Goal: Task Accomplishment & Management: Manage account settings

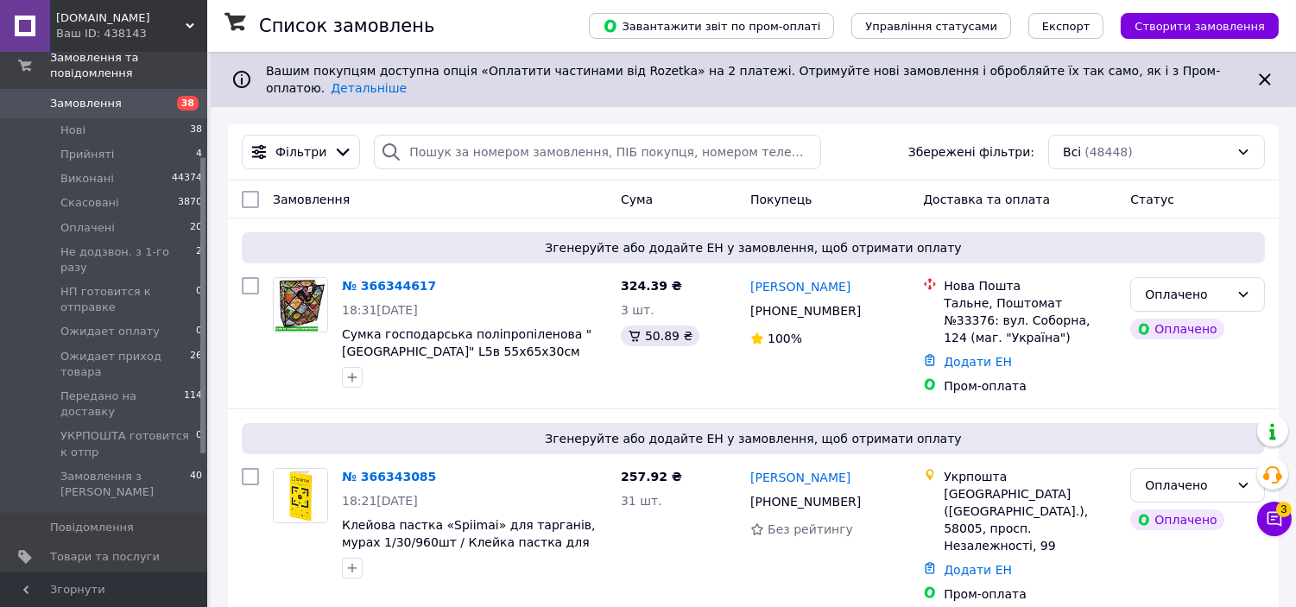
scroll to position [192, 0]
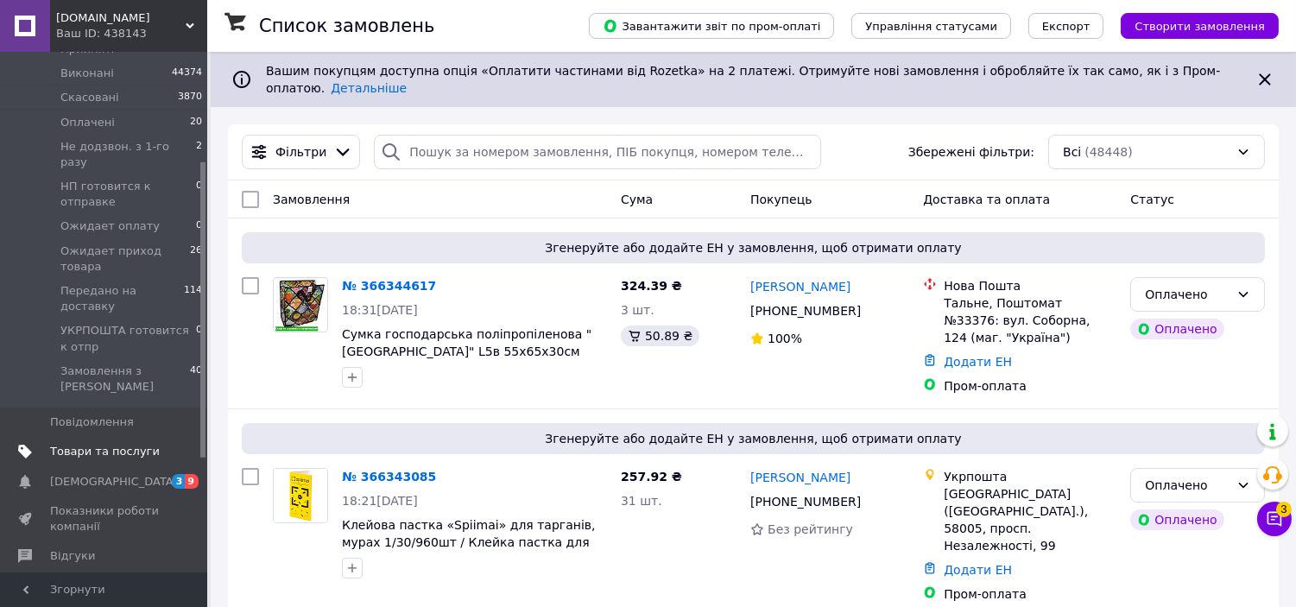
click at [86, 444] on span "Товари та послуги" at bounding box center [105, 452] width 110 height 16
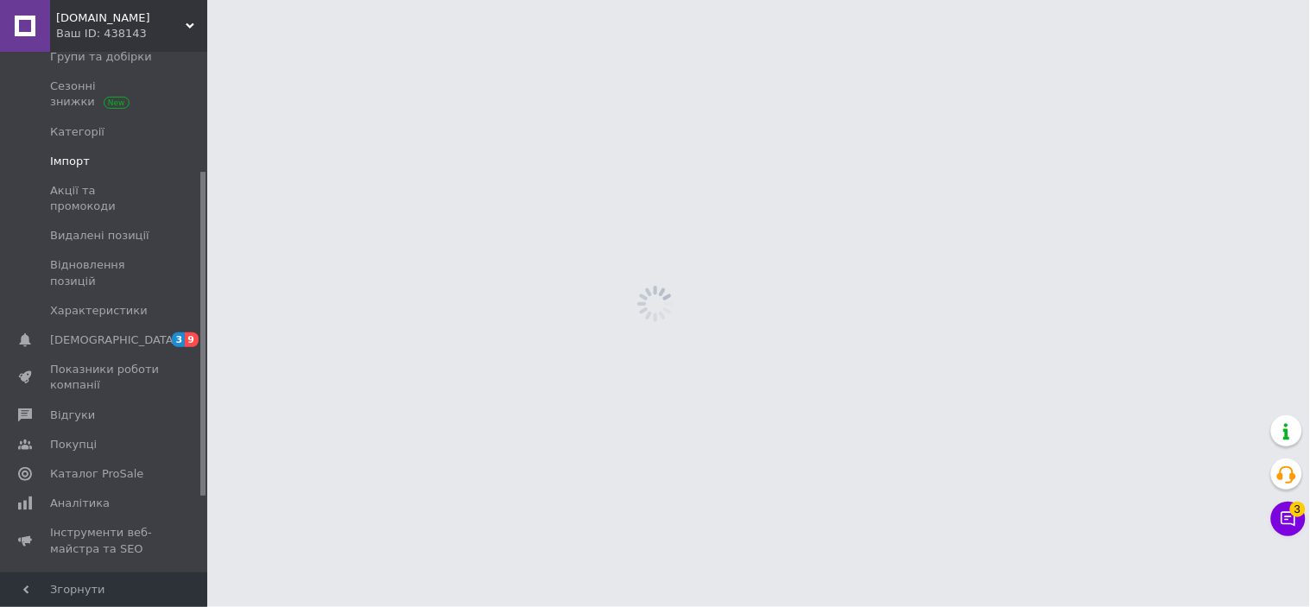
click at [106, 162] on span "Імпорт" at bounding box center [105, 162] width 110 height 16
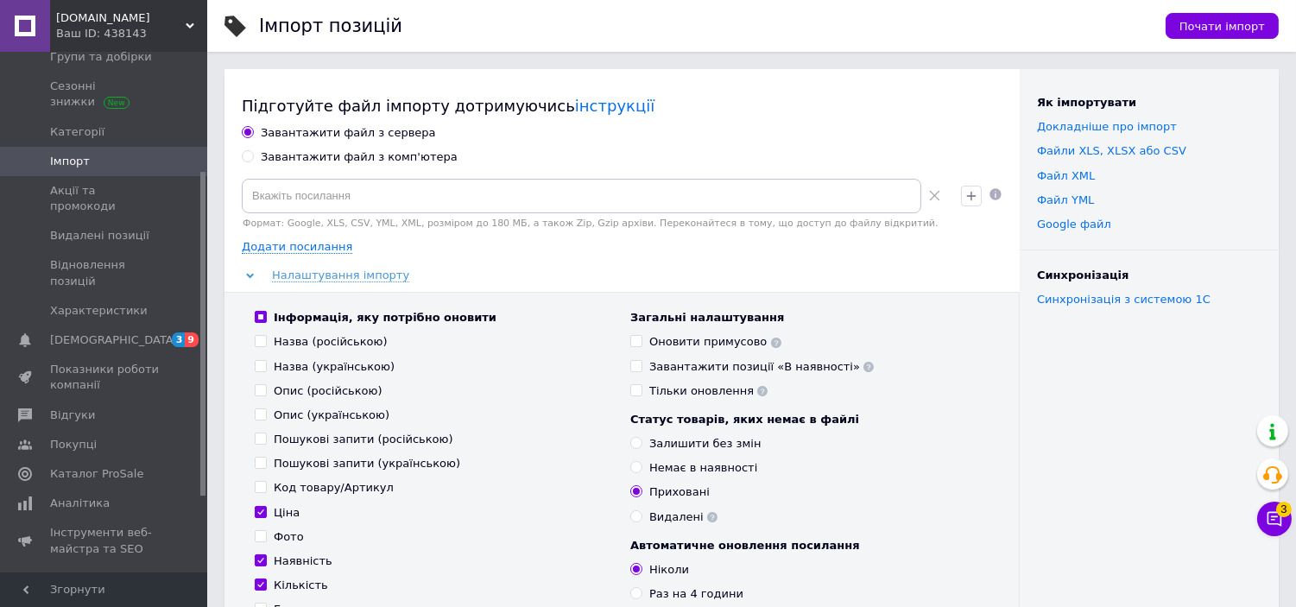
click at [351, 157] on div "Завантажити файл з комп'ютера" at bounding box center [359, 157] width 197 height 16
click at [253, 157] on input "Завантажити файл з комп'ютера" at bounding box center [247, 155] width 11 height 11
radio input "true"
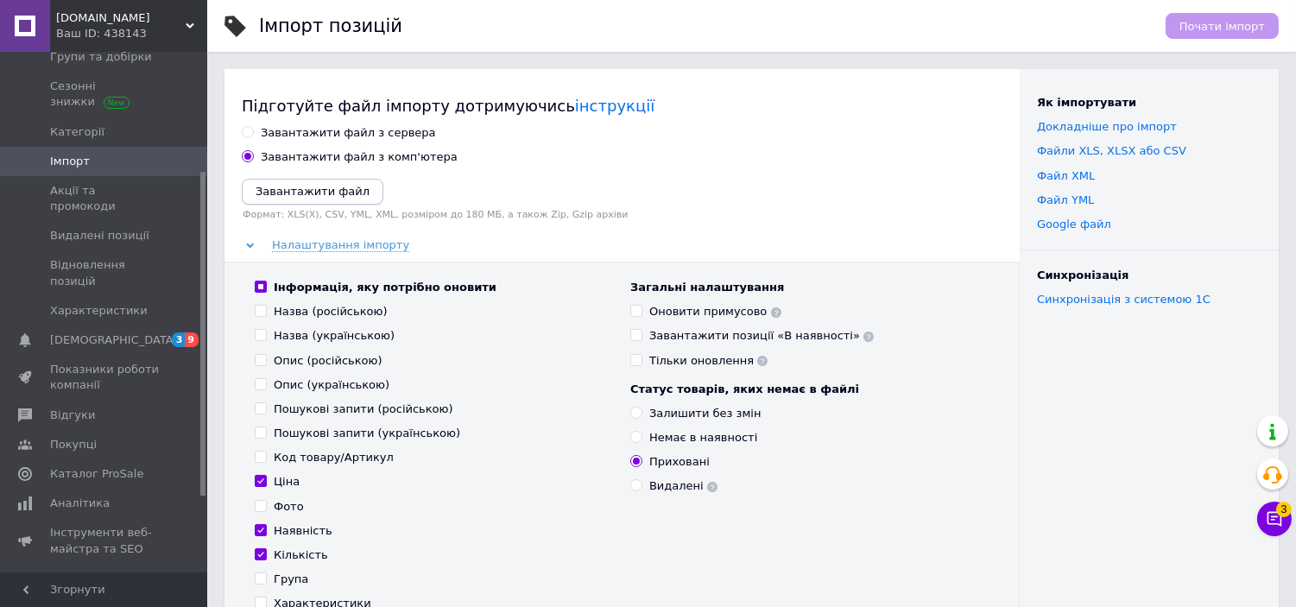
click at [269, 195] on icon "Завантажити файл" at bounding box center [313, 191] width 114 height 13
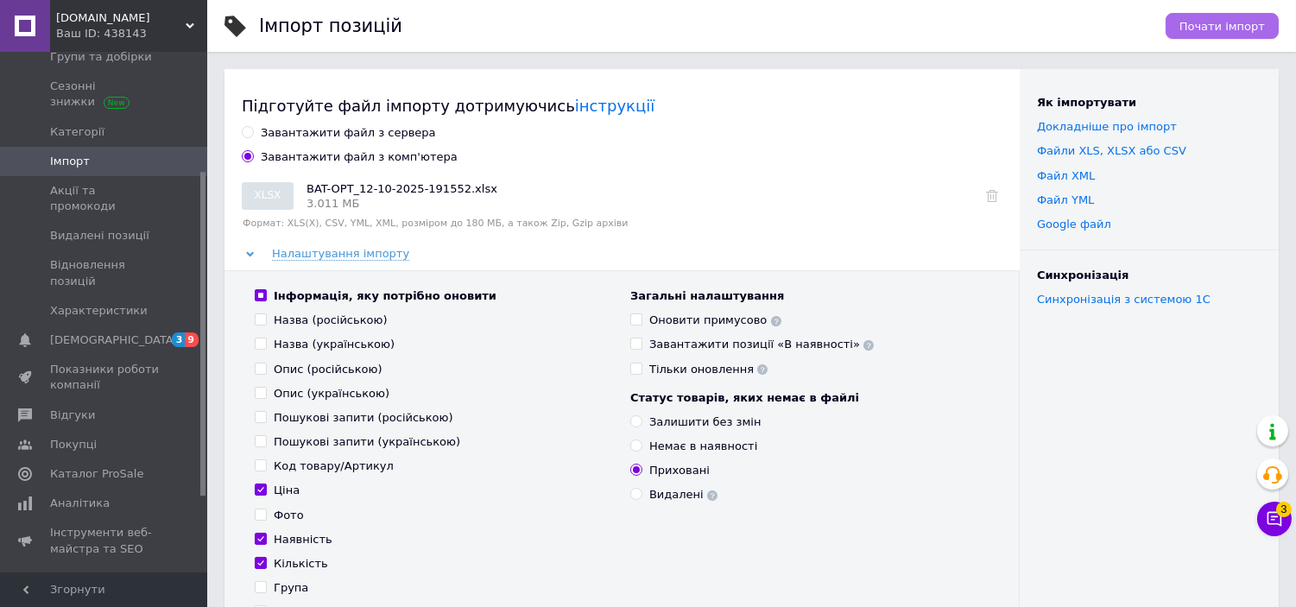
click at [1230, 28] on span "Почати імпорт" at bounding box center [1222, 26] width 85 height 13
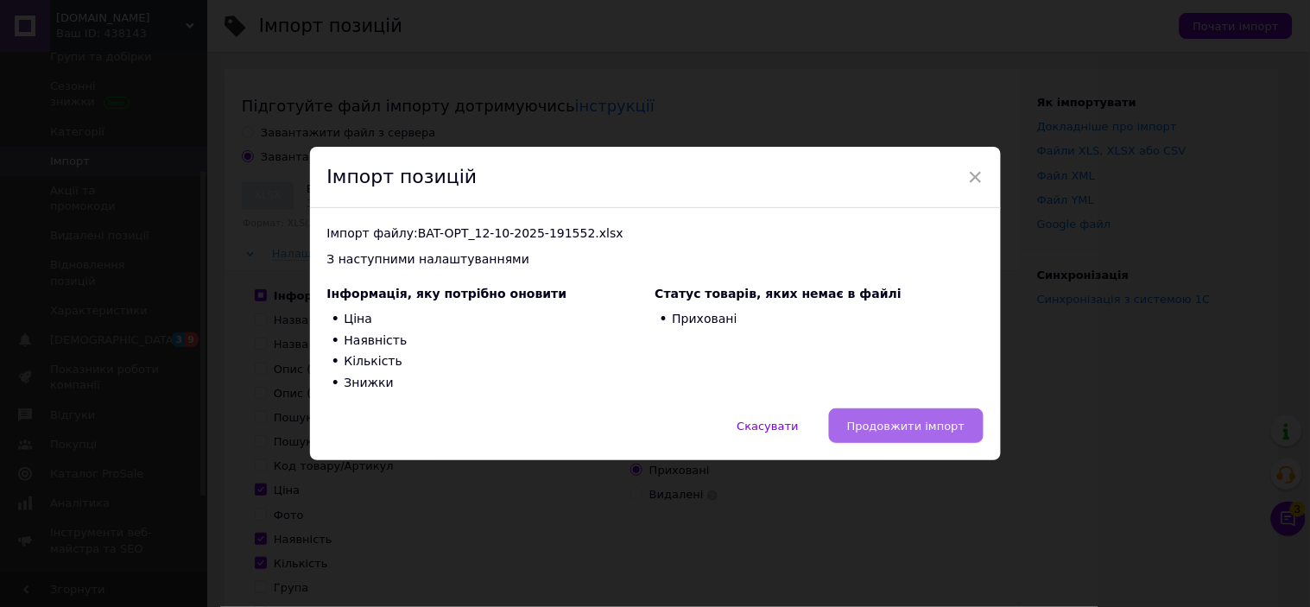
click at [891, 429] on span "Продовжити імпорт" at bounding box center [906, 426] width 118 height 13
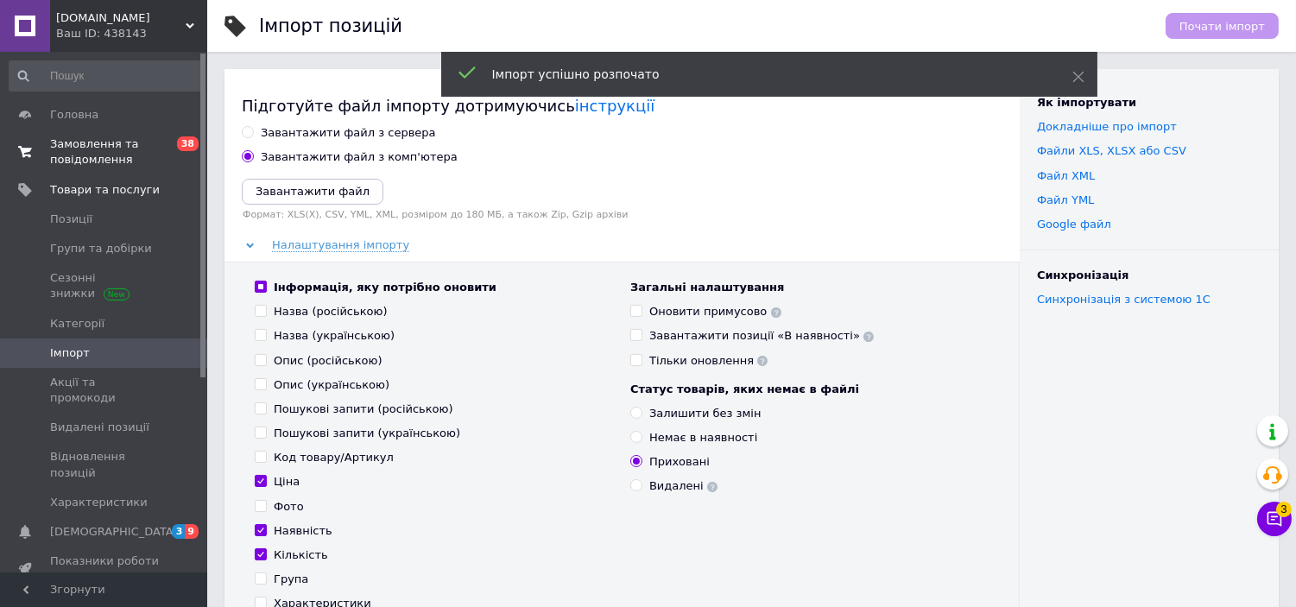
click at [84, 161] on span "Замовлення та повідомлення" at bounding box center [105, 151] width 110 height 31
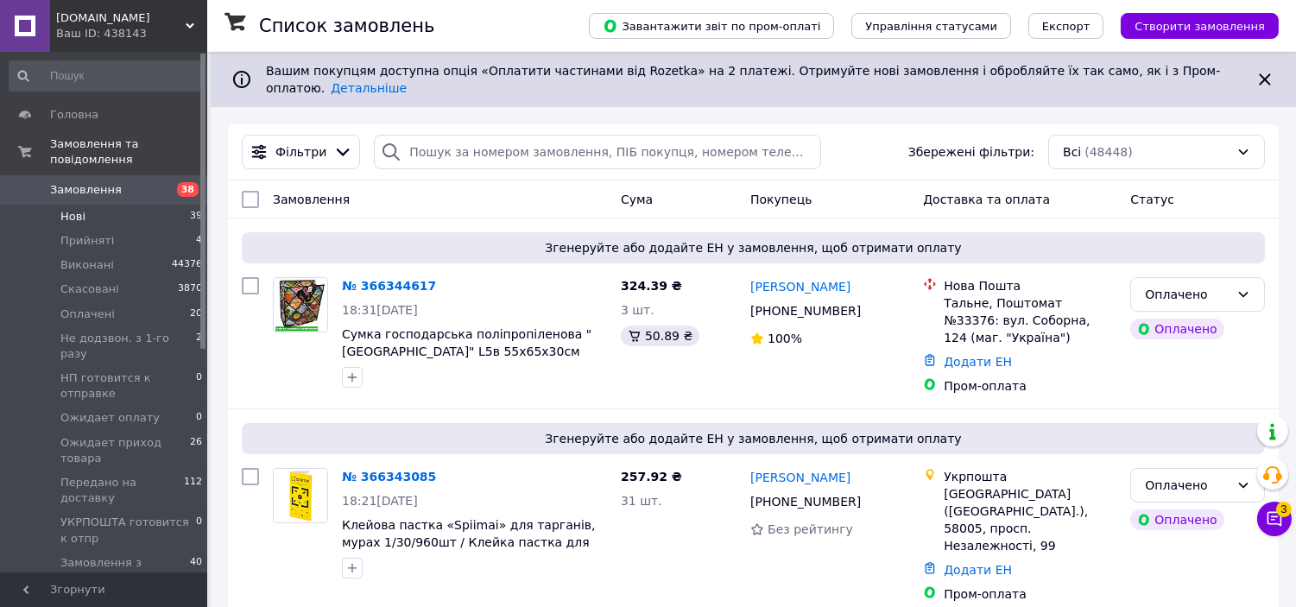
click at [71, 209] on span "Нові" at bounding box center [72, 217] width 25 height 16
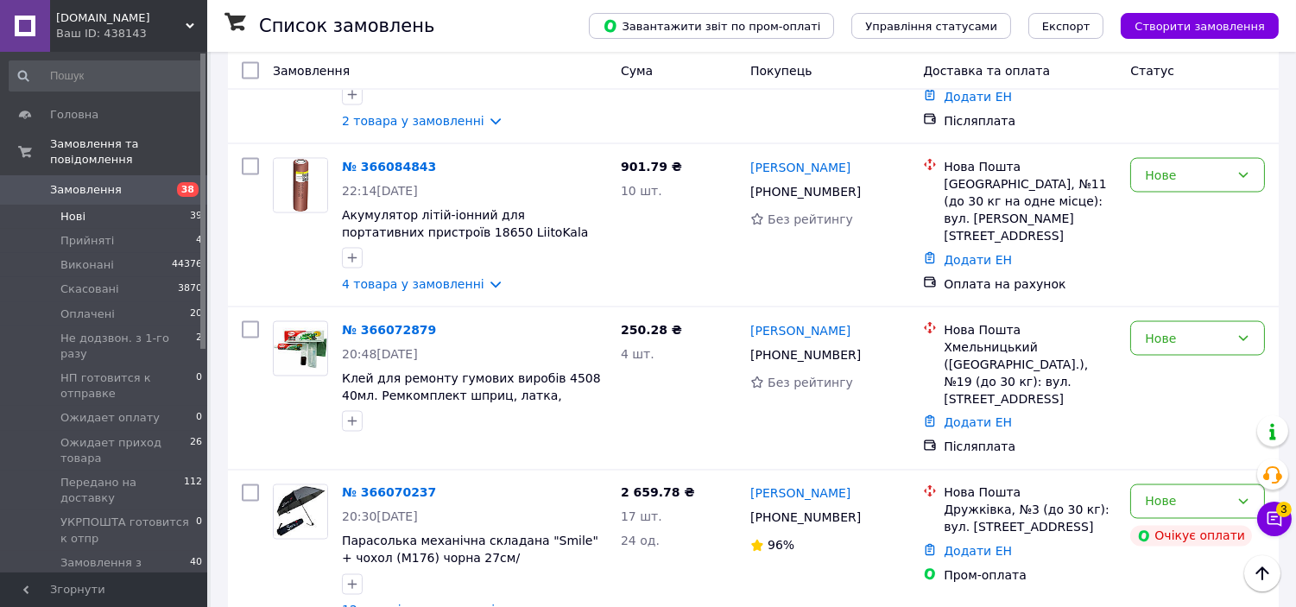
scroll to position [5434, 0]
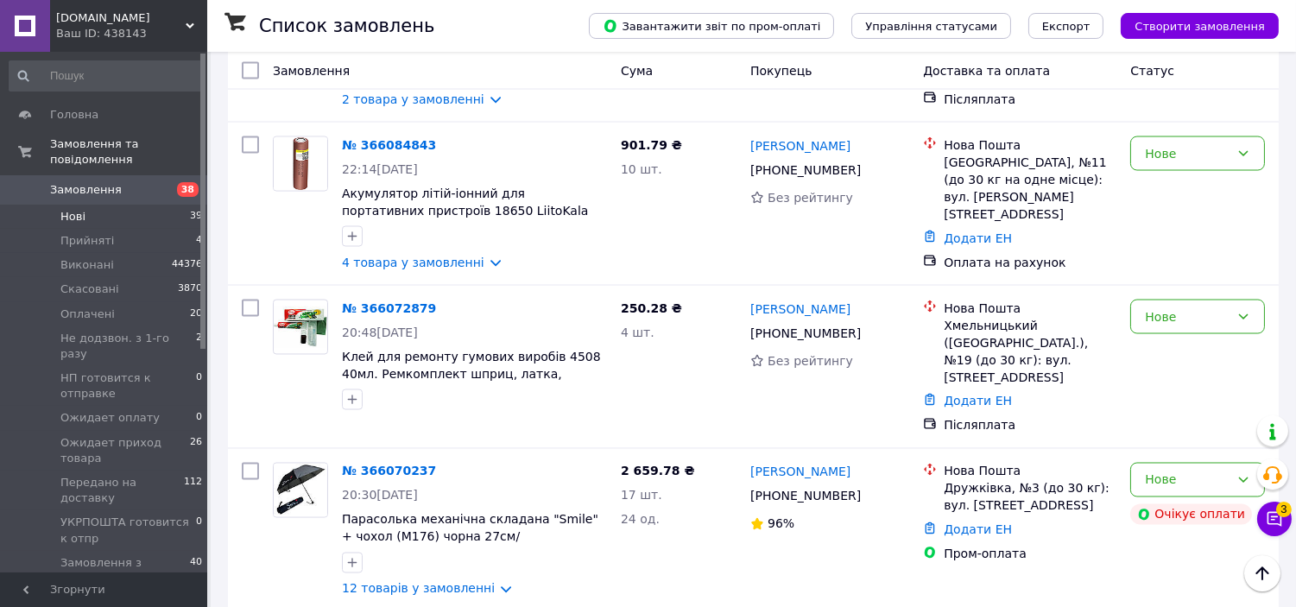
click at [1199, 398] on li "НП готовится к отправке" at bounding box center [1198, 400] width 133 height 48
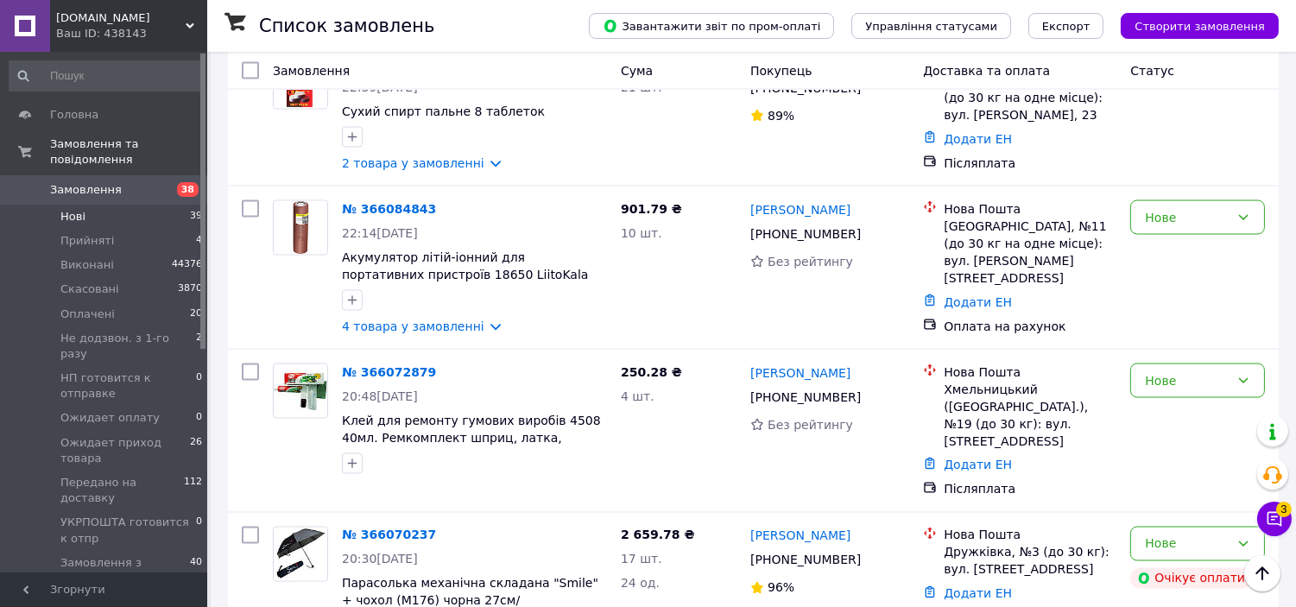
scroll to position [5338, 0]
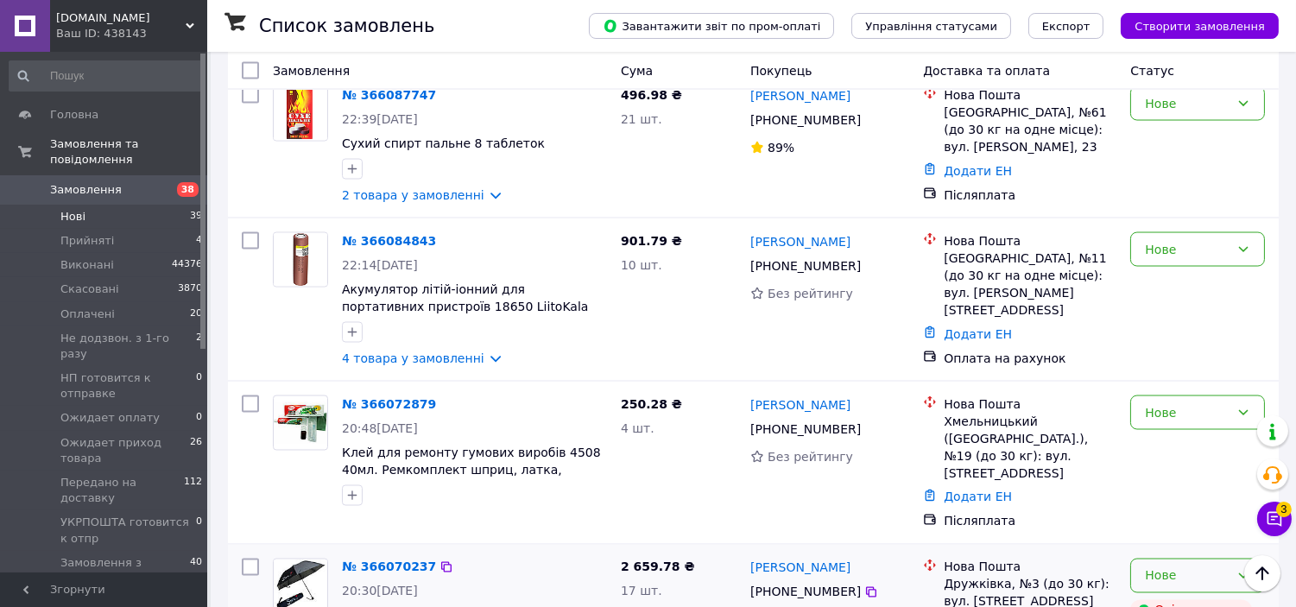
click at [1248, 569] on icon at bounding box center [1244, 576] width 14 height 14
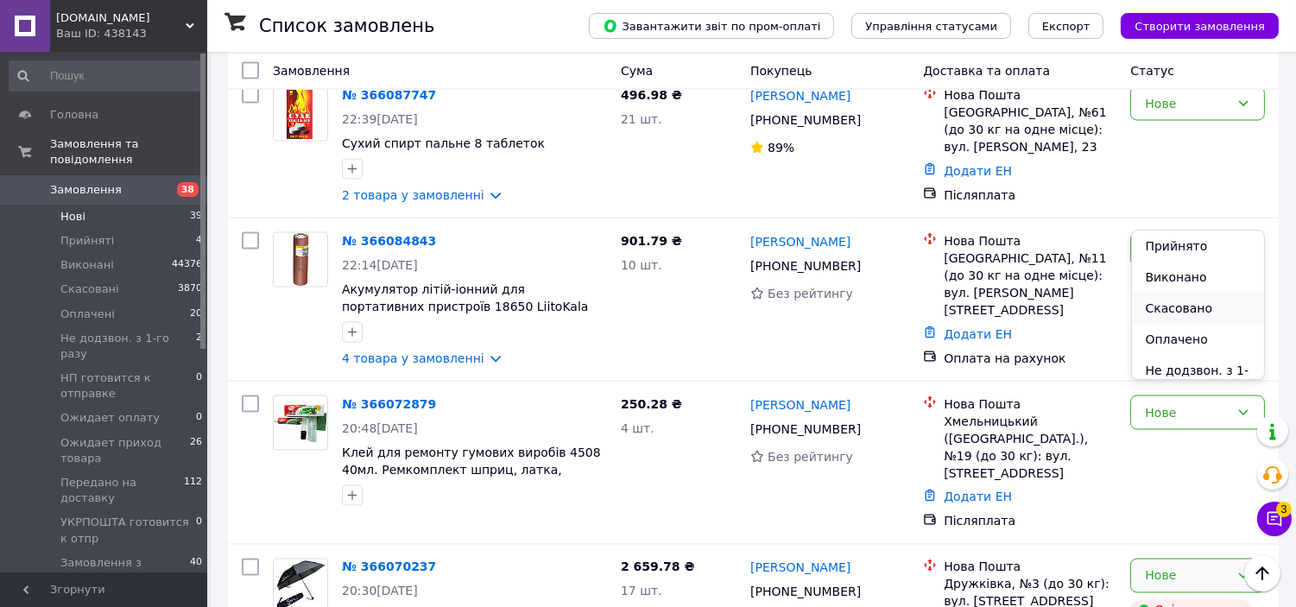
scroll to position [96, 0]
click at [1210, 318] on li "НП готовится к отправке" at bounding box center [1198, 331] width 133 height 48
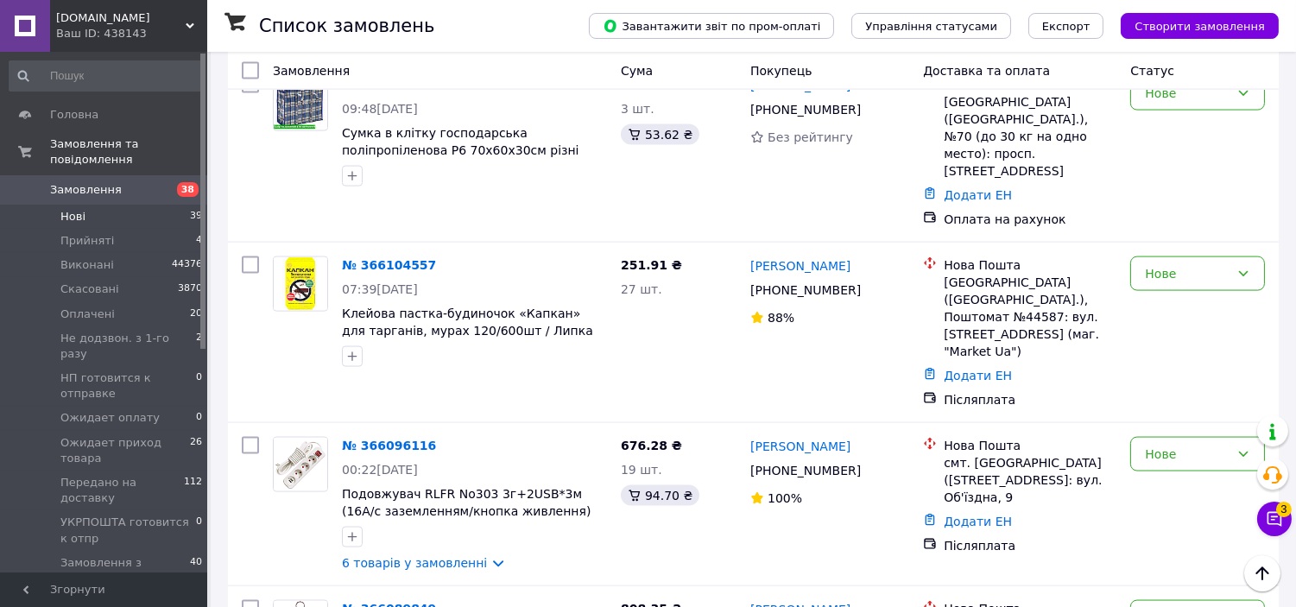
scroll to position [4570, 0]
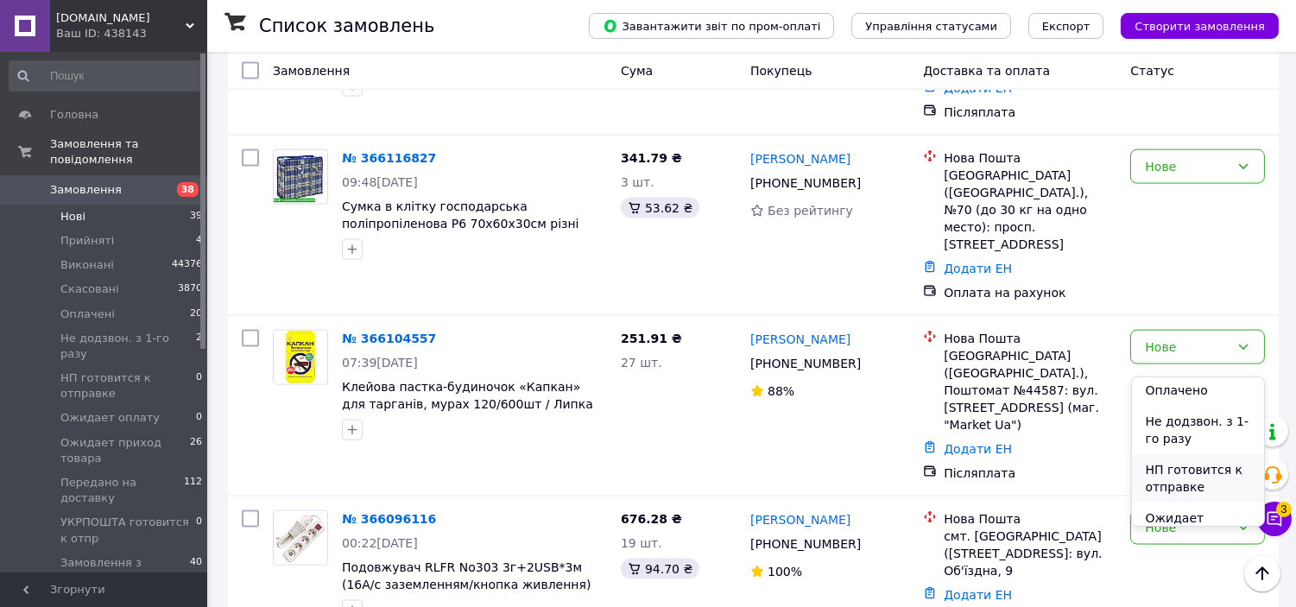
click at [1187, 468] on li "НП готовится к отправке" at bounding box center [1198, 478] width 133 height 48
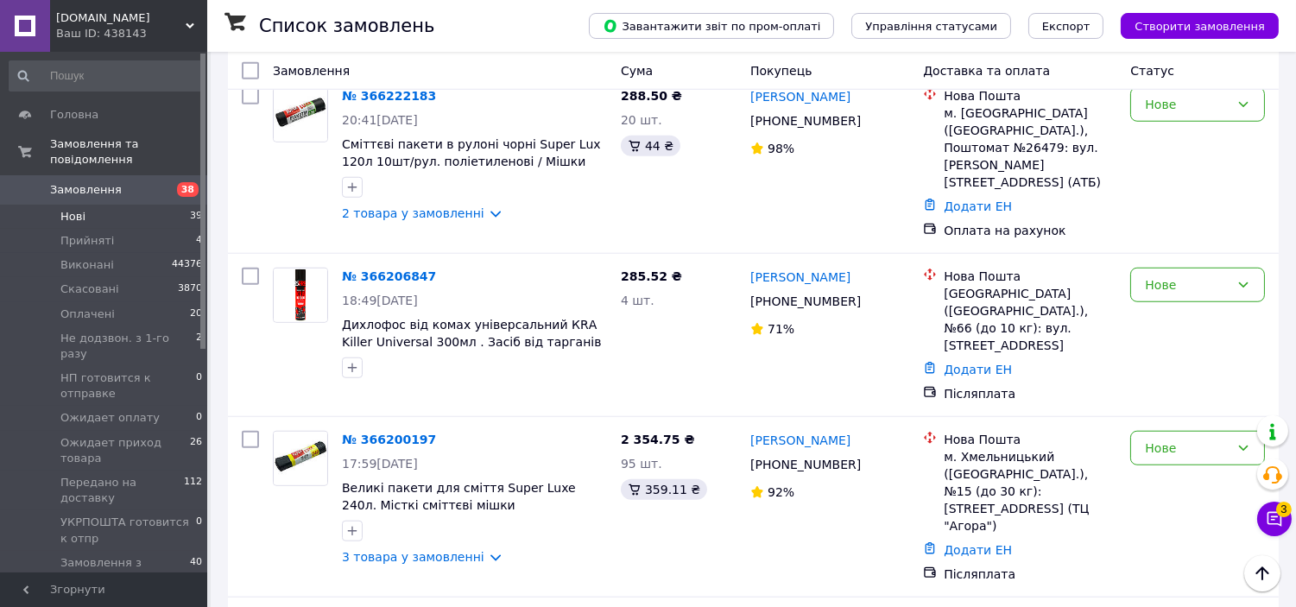
scroll to position [2651, 0]
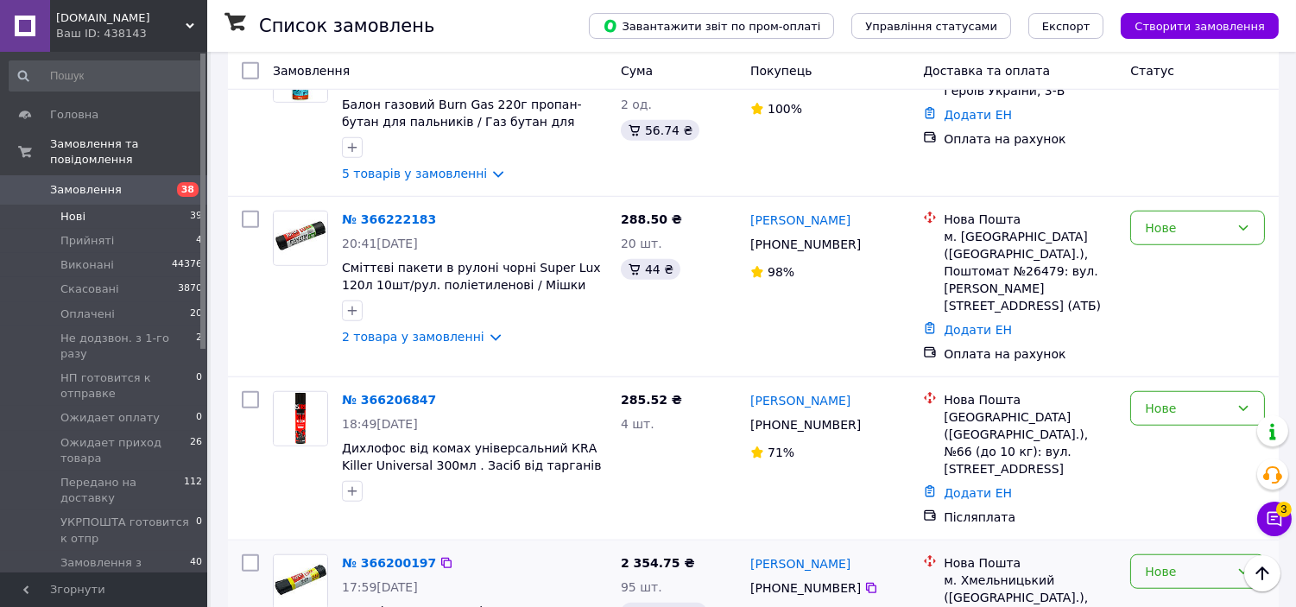
click at [1219, 562] on div "Нове" at bounding box center [1187, 571] width 85 height 19
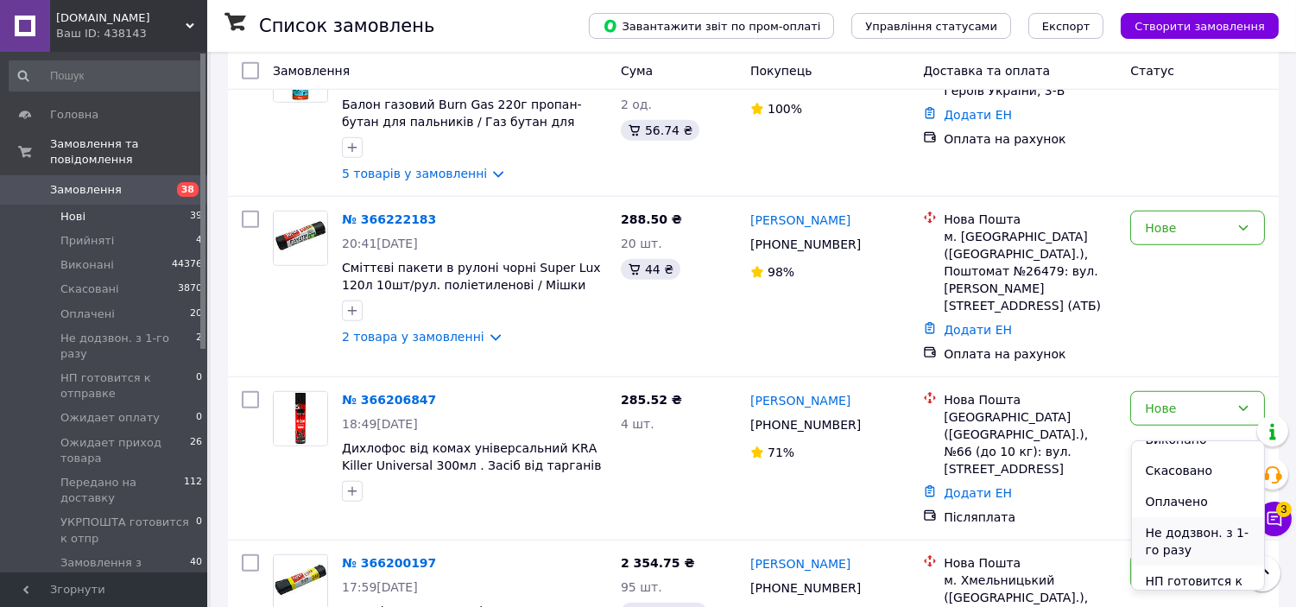
scroll to position [96, 0]
click at [1175, 527] on li "НП готовится к отправке" at bounding box center [1198, 542] width 133 height 48
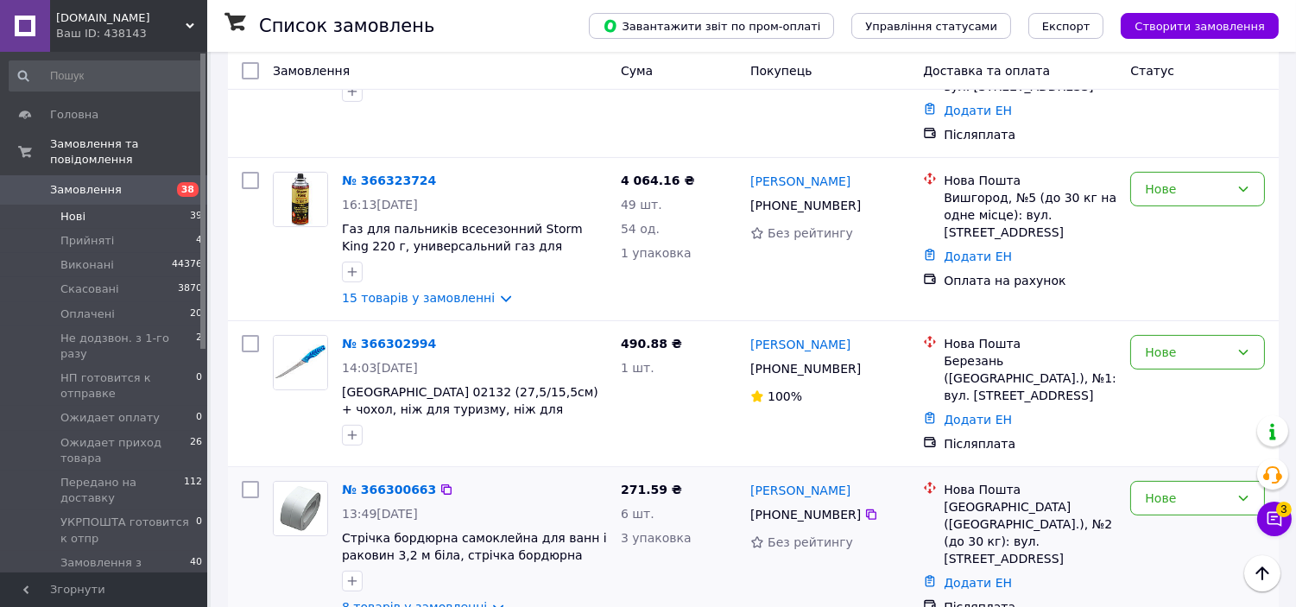
scroll to position [924, 0]
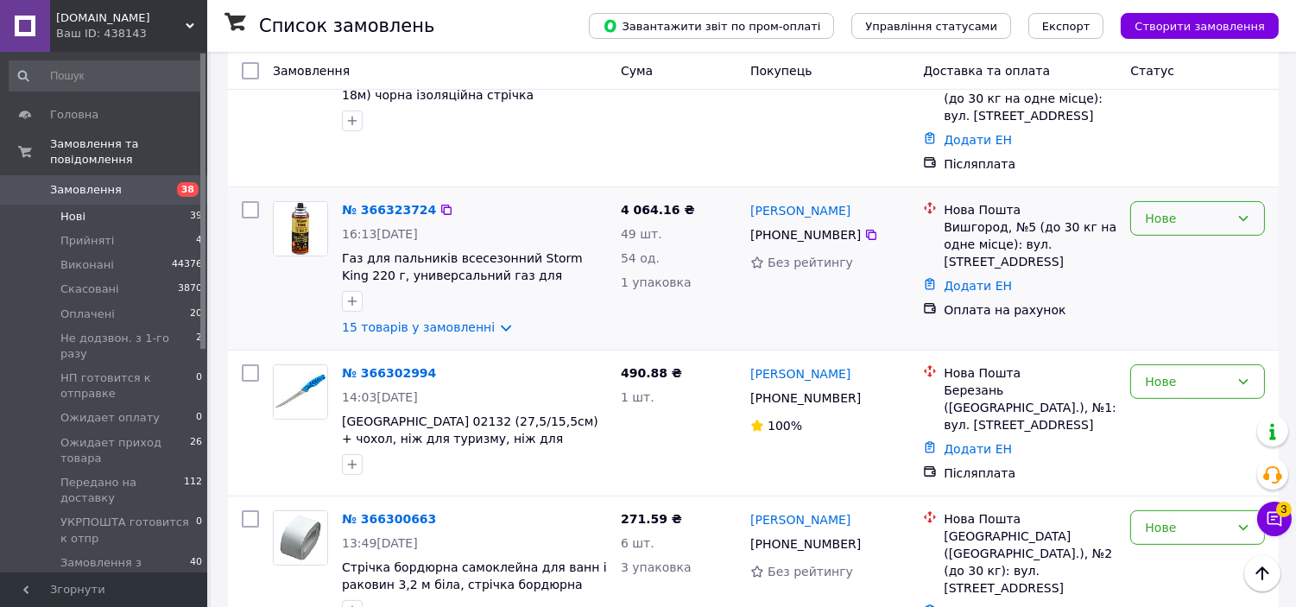
click at [1179, 209] on div "Нове" at bounding box center [1187, 218] width 85 height 19
click at [1185, 326] on li "НП готовится к отправке" at bounding box center [1198, 314] width 133 height 48
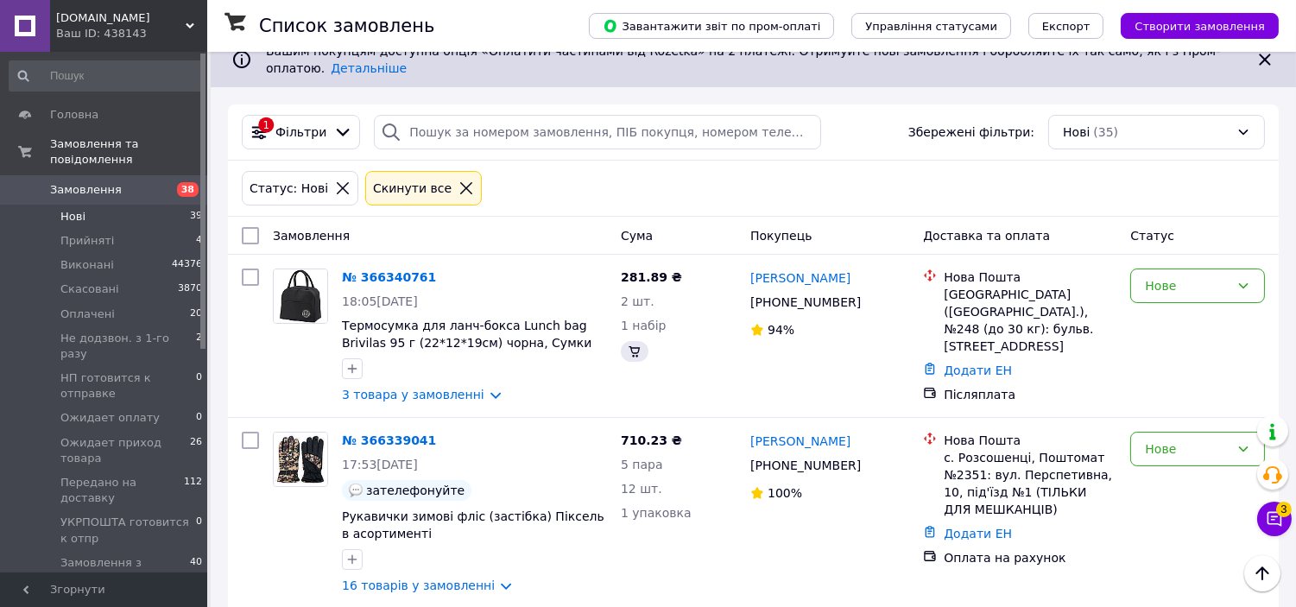
scroll to position [0, 0]
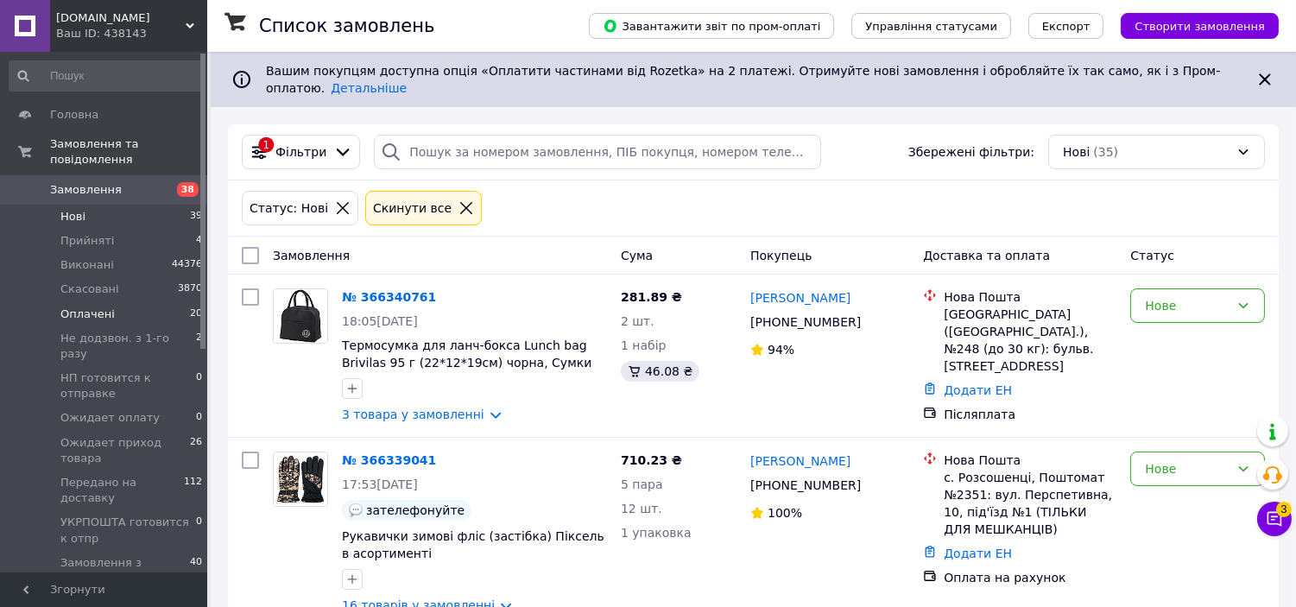
click at [127, 302] on li "Оплачені 20" at bounding box center [106, 314] width 212 height 24
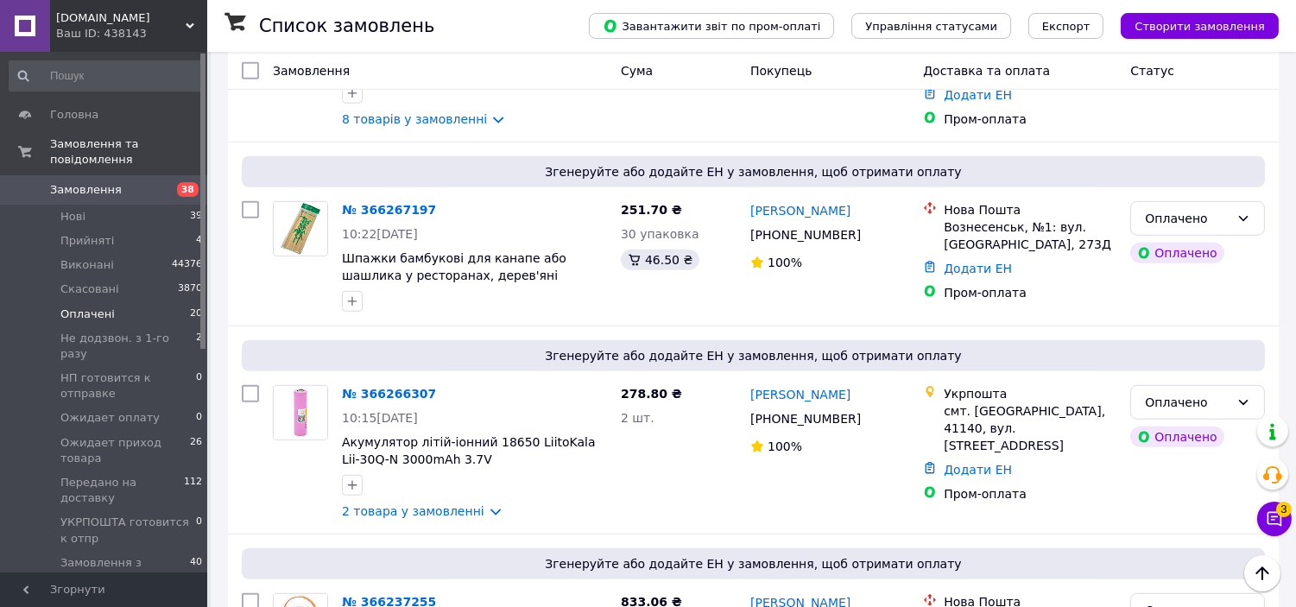
scroll to position [2111, 0]
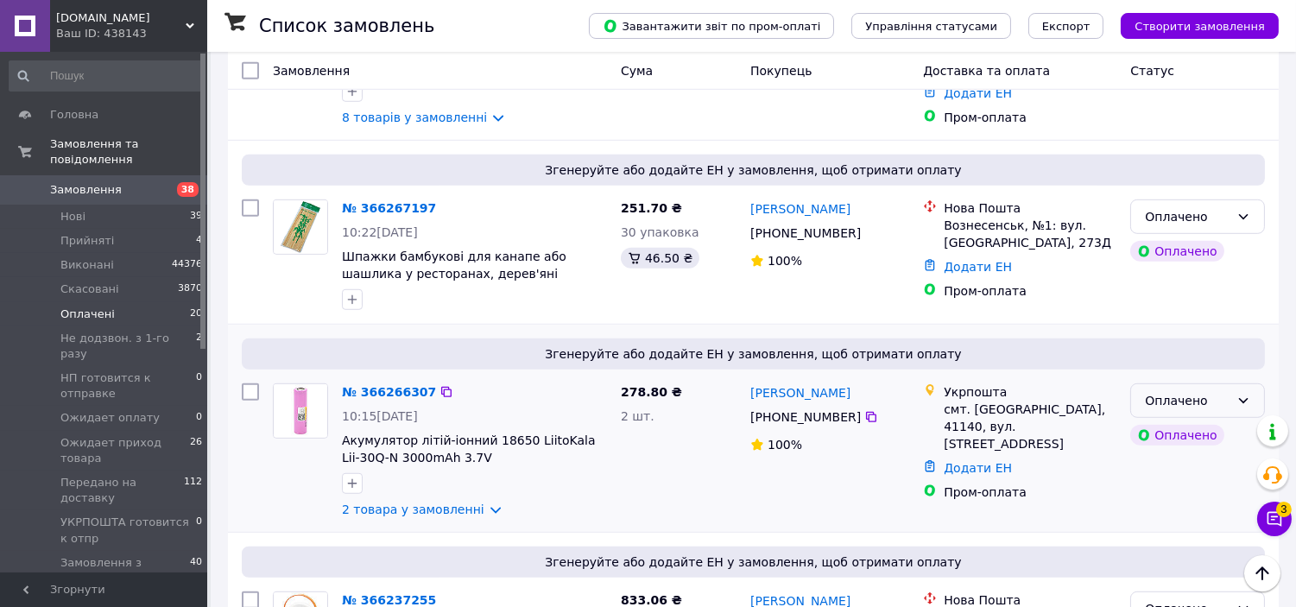
click at [1241, 394] on icon at bounding box center [1244, 401] width 14 height 14
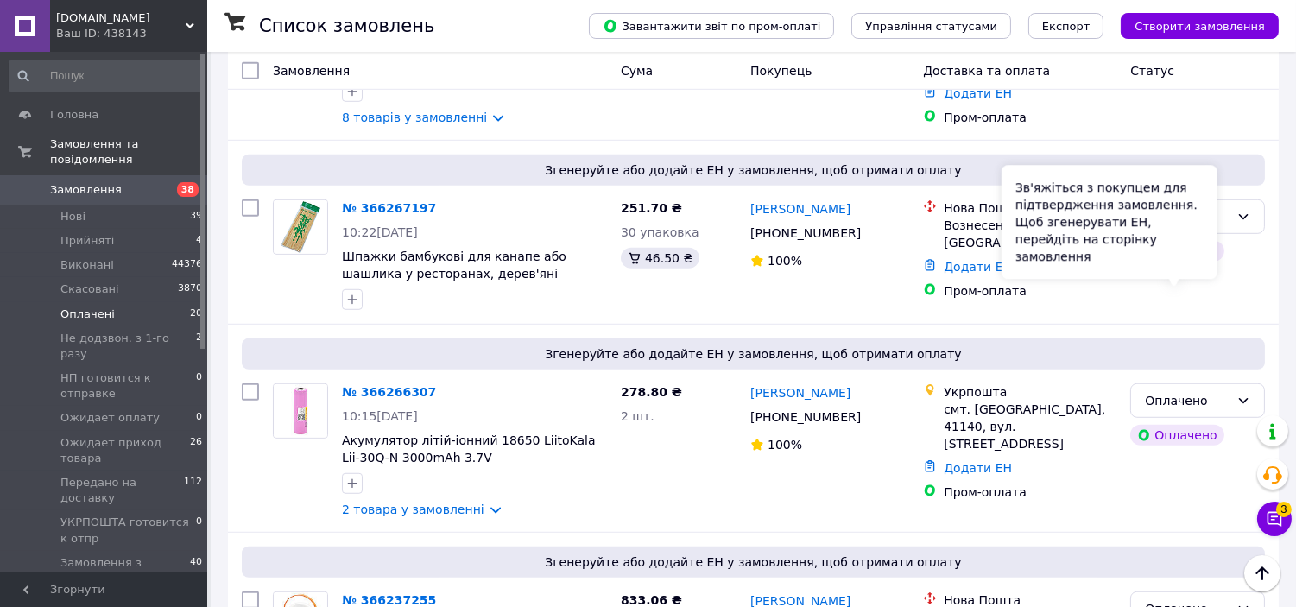
click at [1205, 265] on div "Зв'яжіться з покупцем для підтвердження замовлення. Щоб згенерувати ЕН, перейді…" at bounding box center [1110, 222] width 216 height 114
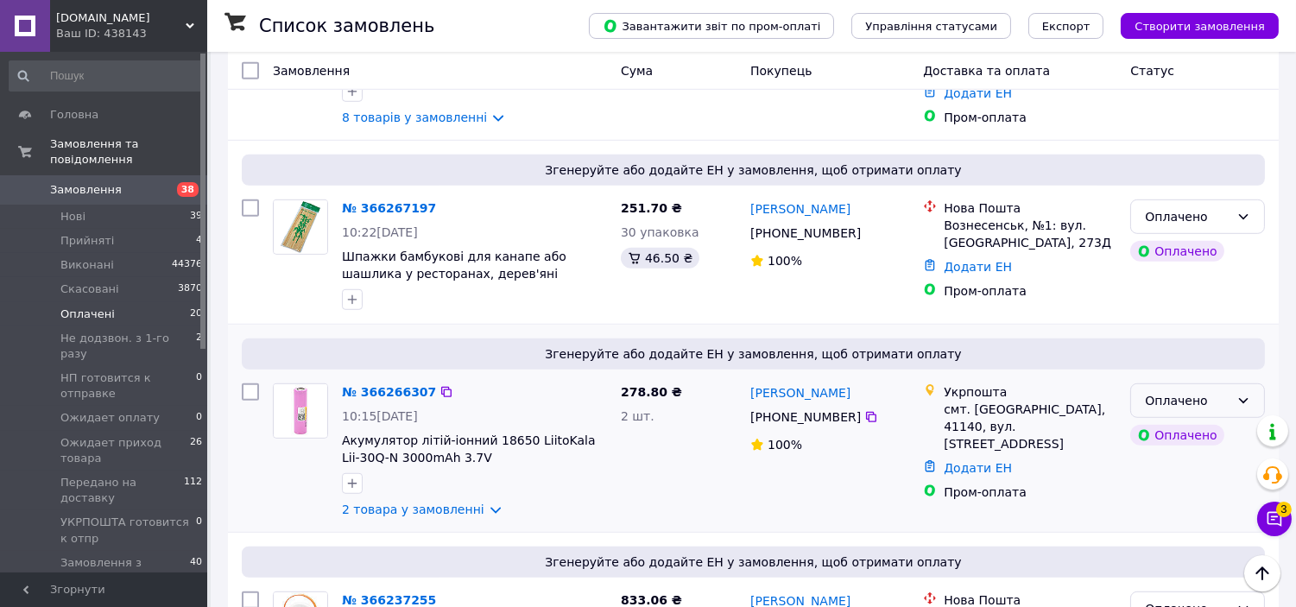
click at [1245, 398] on icon at bounding box center [1243, 400] width 9 height 5
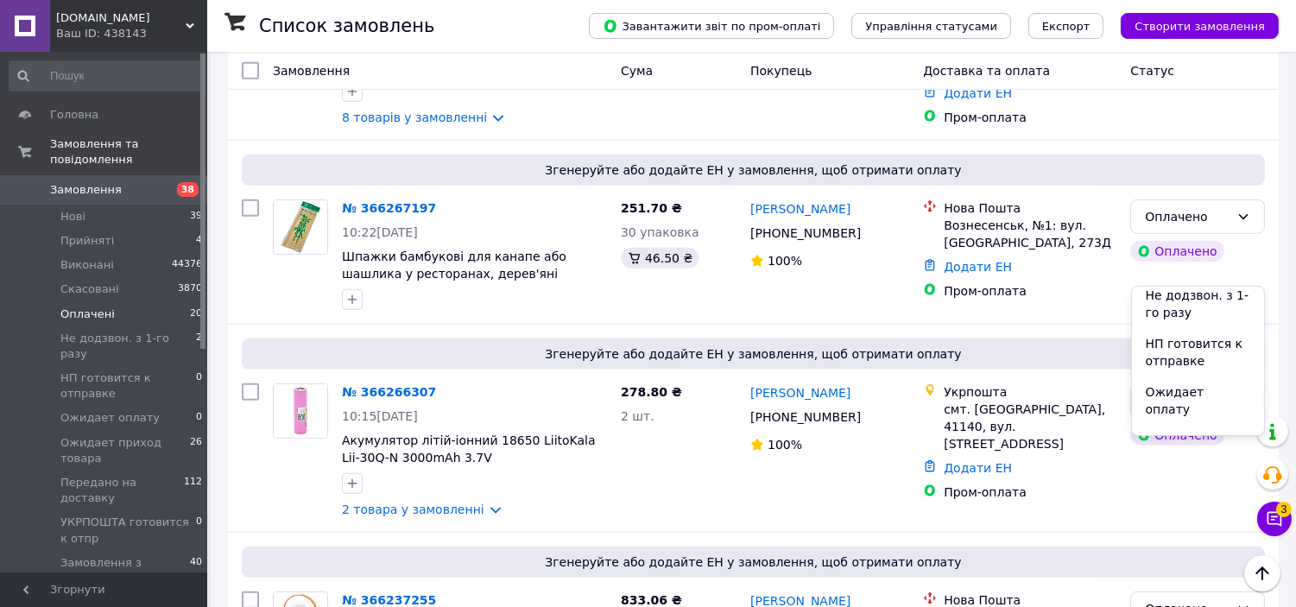
scroll to position [217, 0]
click at [1206, 421] on li "УКРПОШТА готовится к отпр" at bounding box center [1198, 438] width 133 height 66
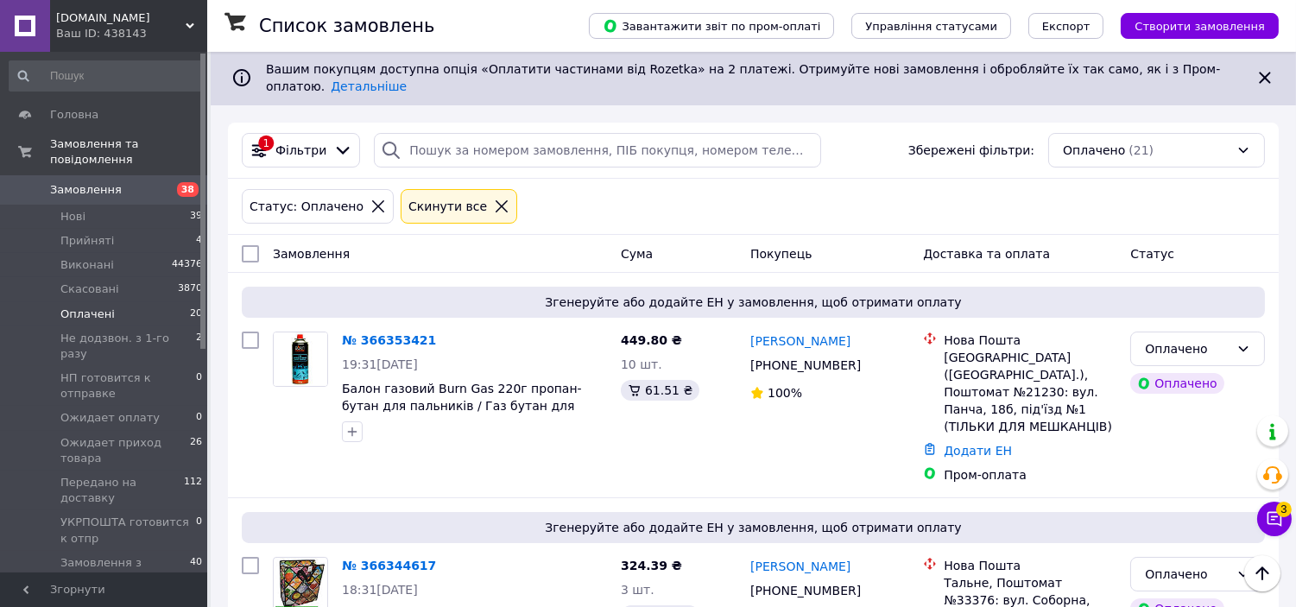
scroll to position [0, 0]
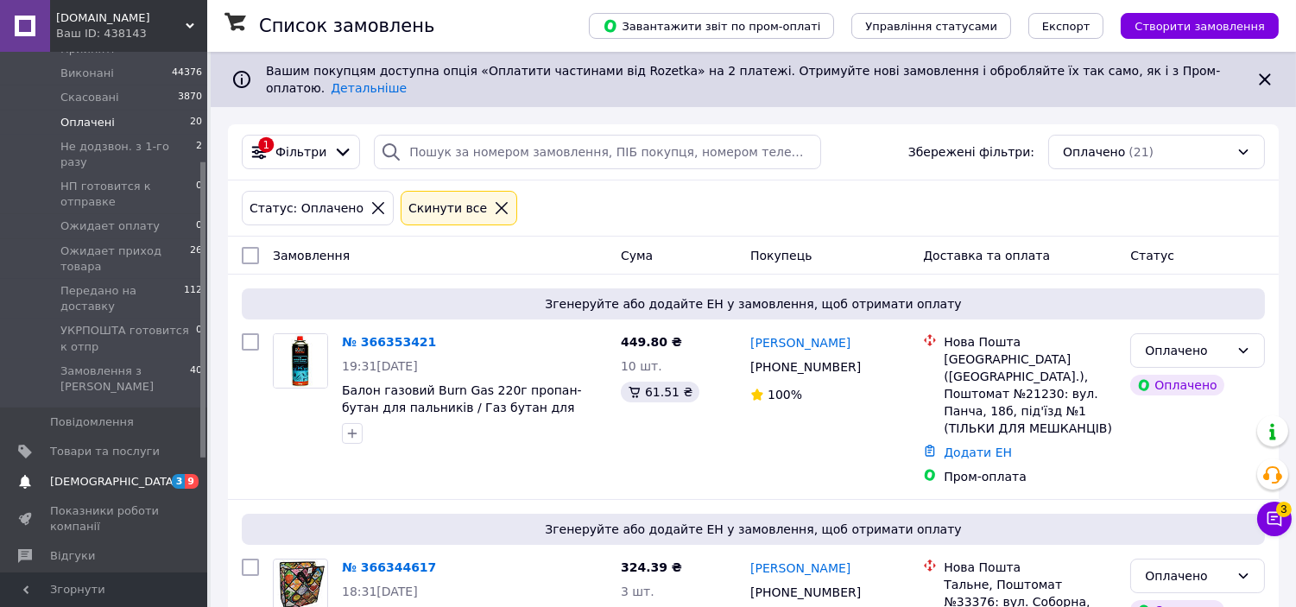
click at [84, 474] on span "[DEMOGRAPHIC_DATA]" at bounding box center [114, 482] width 128 height 16
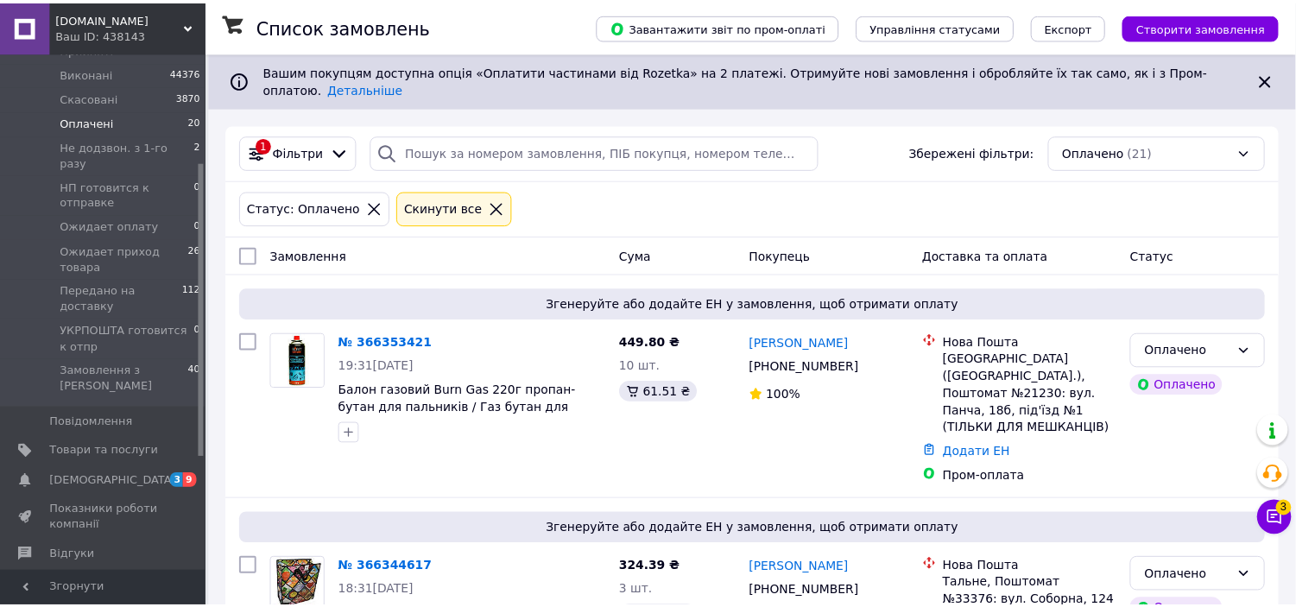
scroll to position [32, 0]
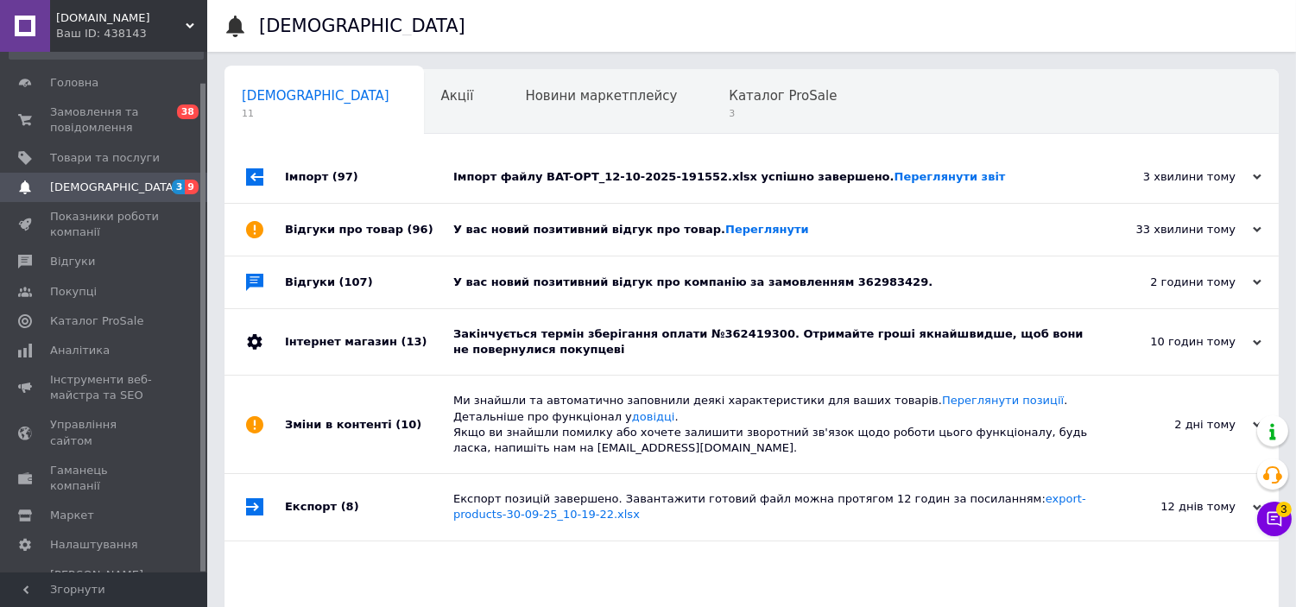
click at [1017, 164] on div "Імпорт файлу BAT-OPT_12-10-2025-191552.xlsx успішно завершено. Переглянути звіт" at bounding box center [771, 177] width 636 height 52
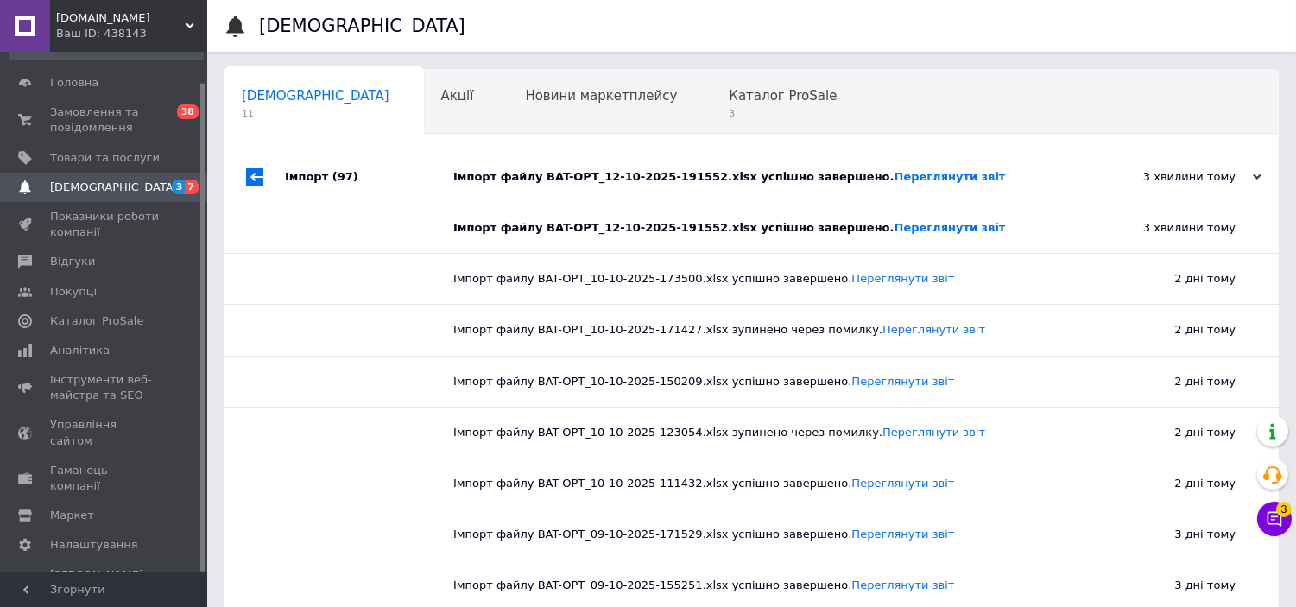
click at [1017, 164] on div "Імпорт файлу BAT-OPT_12-10-2025-191552.xlsx успішно завершено. Переглянути звіт" at bounding box center [771, 177] width 636 height 52
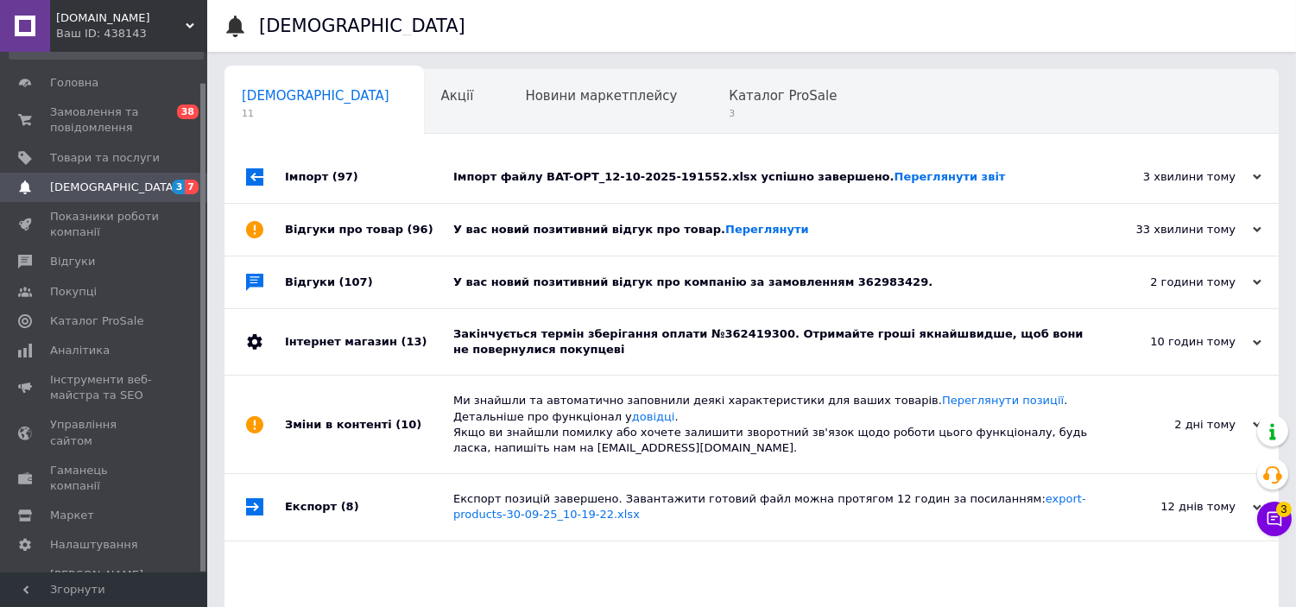
click at [1017, 164] on div "Імпорт файлу BAT-OPT_12-10-2025-191552.xlsx успішно завершено. Переглянути звіт" at bounding box center [771, 177] width 636 height 52
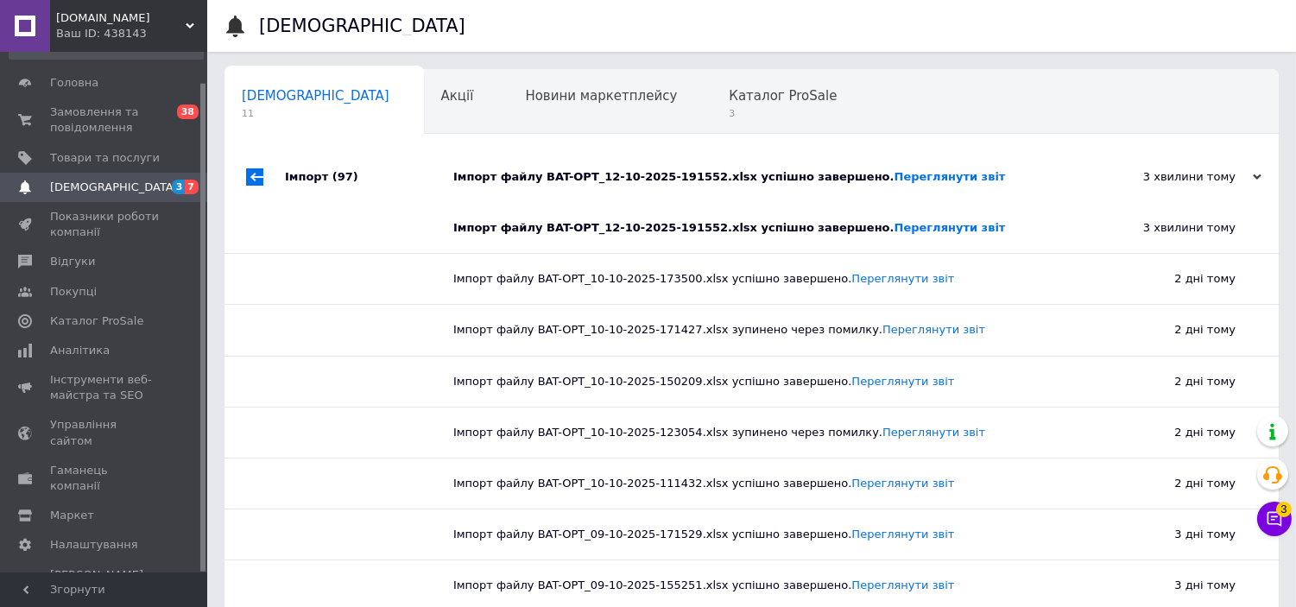
click at [1017, 164] on div "Імпорт файлу BAT-OPT_12-10-2025-191552.xlsx успішно завершено. Переглянути звіт" at bounding box center [771, 177] width 636 height 52
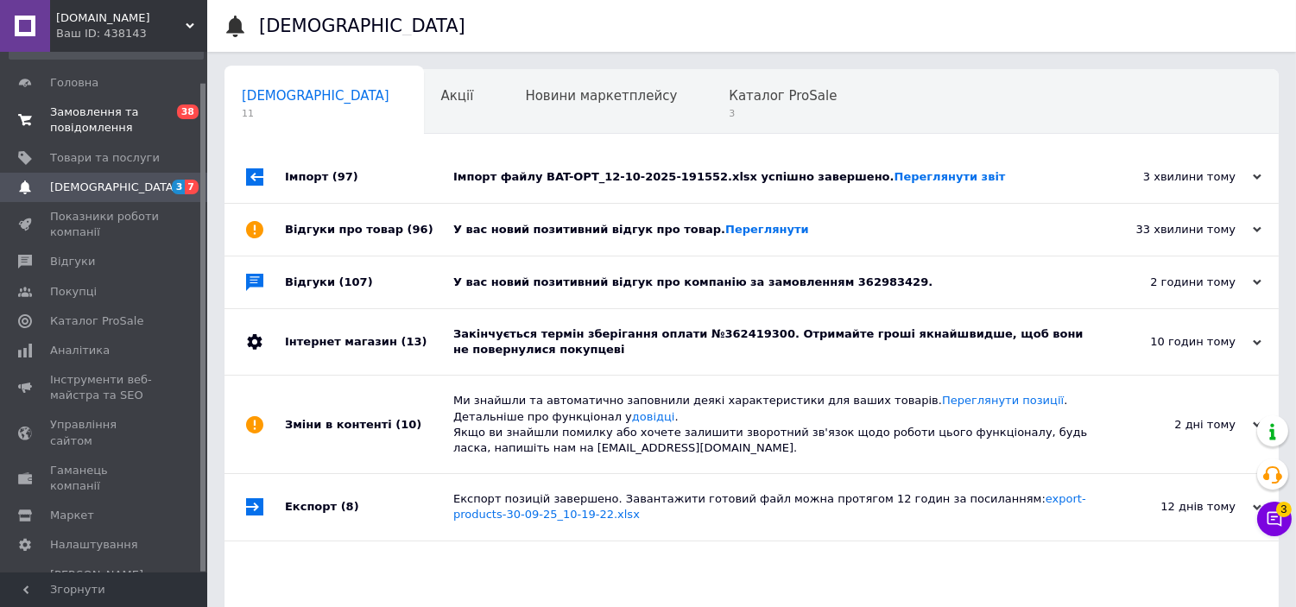
click at [47, 117] on span at bounding box center [25, 119] width 50 height 31
